Goal: Check status

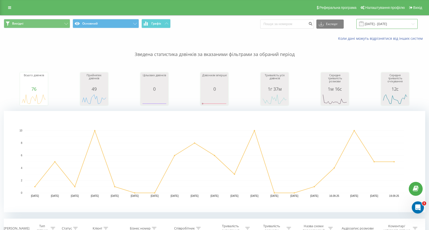
click at [380, 24] on input "[DATE] - [DATE]" at bounding box center [386, 24] width 61 height 10
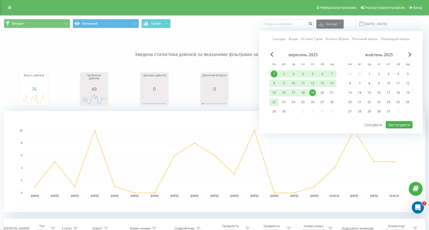
click at [275, 101] on div "22" at bounding box center [274, 102] width 7 height 7
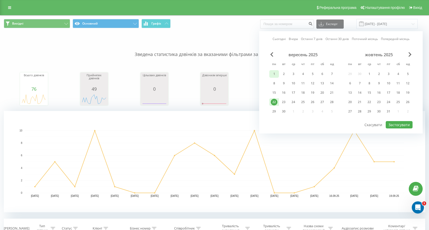
click at [275, 74] on div "1" at bounding box center [274, 74] width 7 height 7
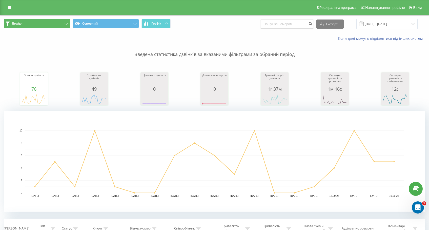
click at [51, 23] on button "Вихідні" at bounding box center [37, 23] width 66 height 9
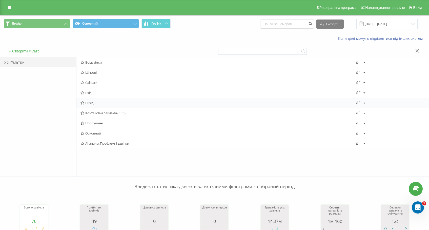
click at [90, 102] on span "Вихідні" at bounding box center [217, 103] width 275 height 4
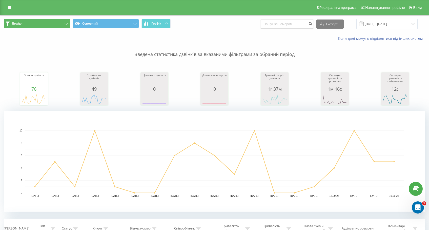
click at [65, 25] on button "Вихідні" at bounding box center [37, 23] width 66 height 9
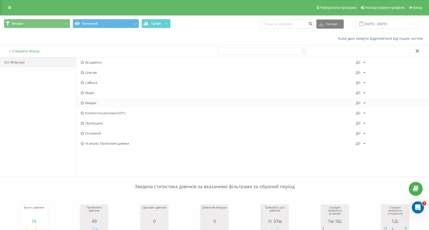
click at [91, 103] on span "Вихідні" at bounding box center [217, 103] width 275 height 4
